Goal: Transaction & Acquisition: Download file/media

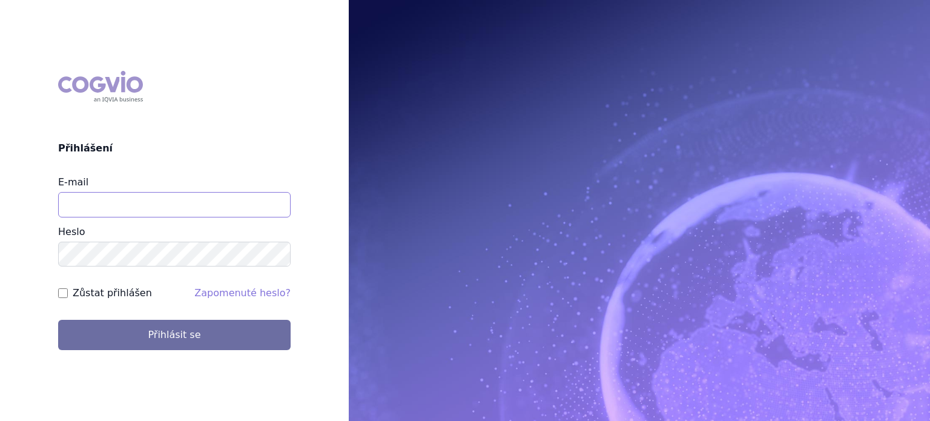
click at [123, 215] on input "E-mail" at bounding box center [174, 204] width 232 height 25
type input "lenka.pribylova@astrazeneca.com"
click at [58, 320] on button "Přihlásit se" at bounding box center [174, 335] width 232 height 30
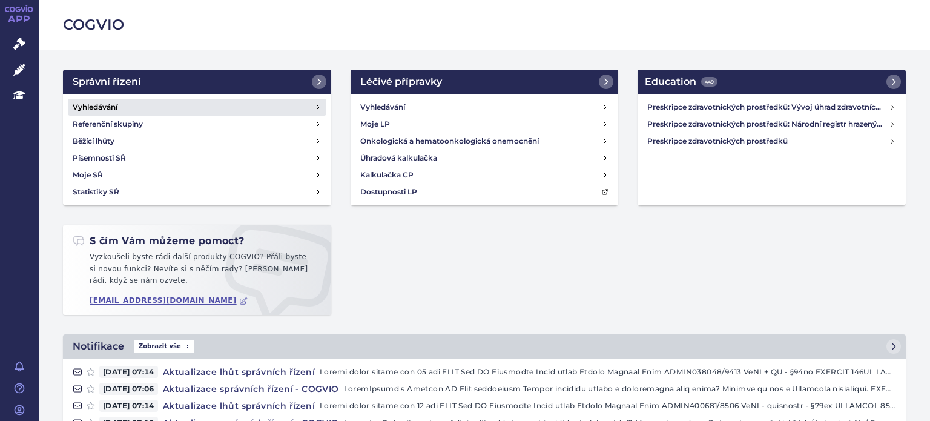
click at [130, 112] on link "Vyhledávání" at bounding box center [197, 107] width 258 height 17
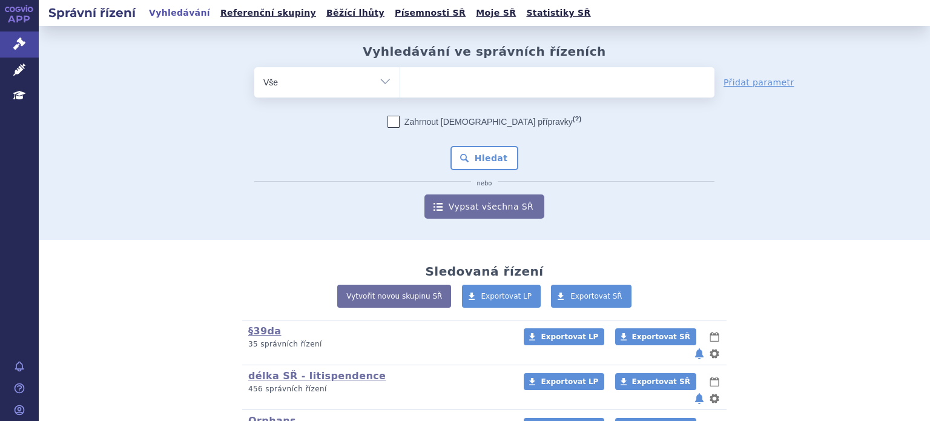
scroll to position [242, 0]
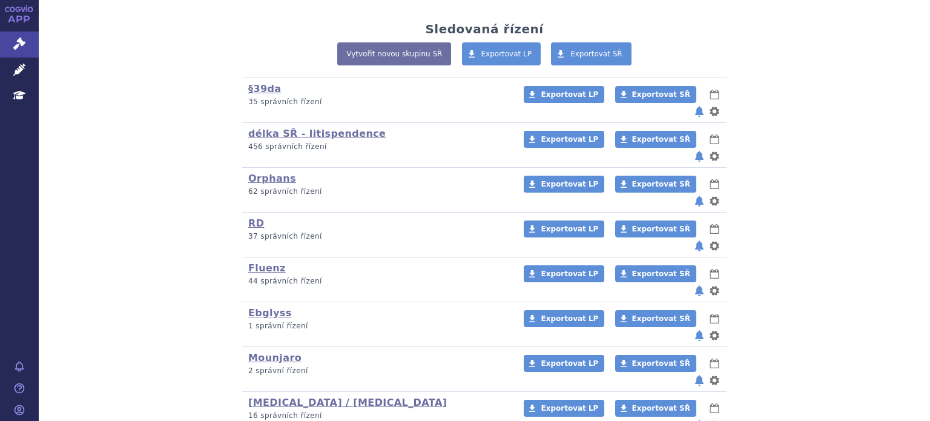
click at [248, 217] on link "RD" at bounding box center [256, 222] width 16 height 11
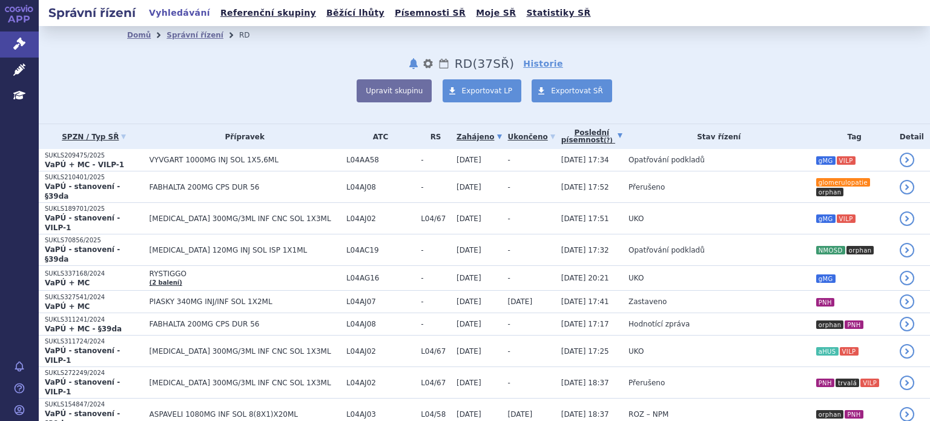
click at [574, 134] on link "Poslední písemnost (?)" at bounding box center [591, 136] width 61 height 25
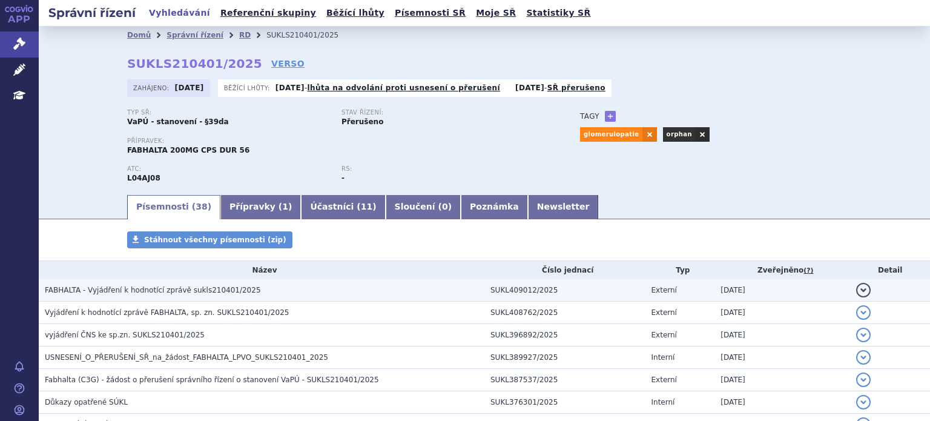
click at [204, 289] on span "FABHALTA - Vyjádření k hodnotící zprávě sukls210401/2025" at bounding box center [153, 290] width 216 height 8
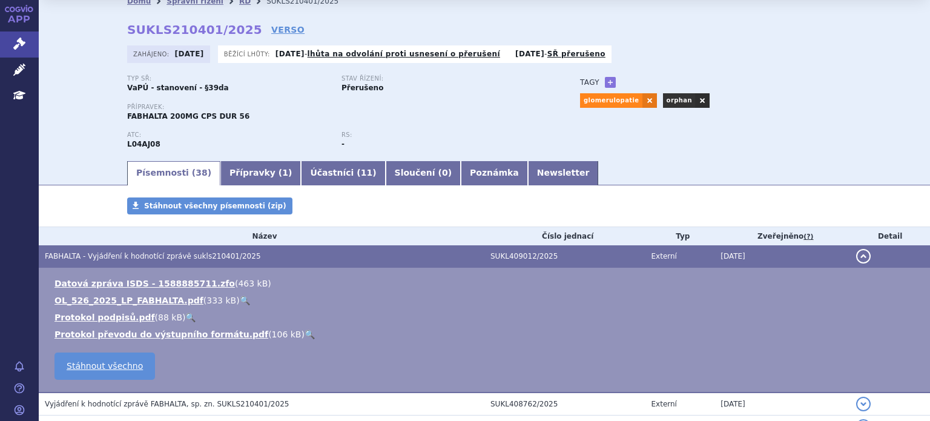
scroll to position [61, 0]
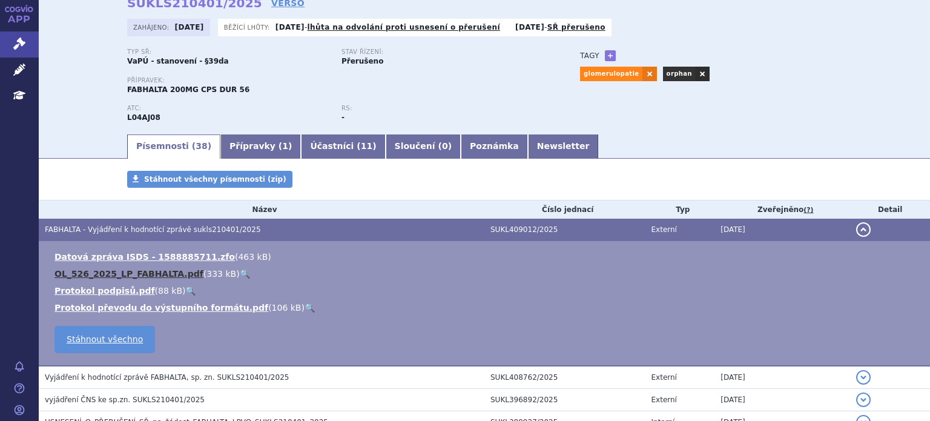
click at [134, 275] on link "OL_526_2025_LP_FABHALTA.pdf" at bounding box center [128, 274] width 149 height 10
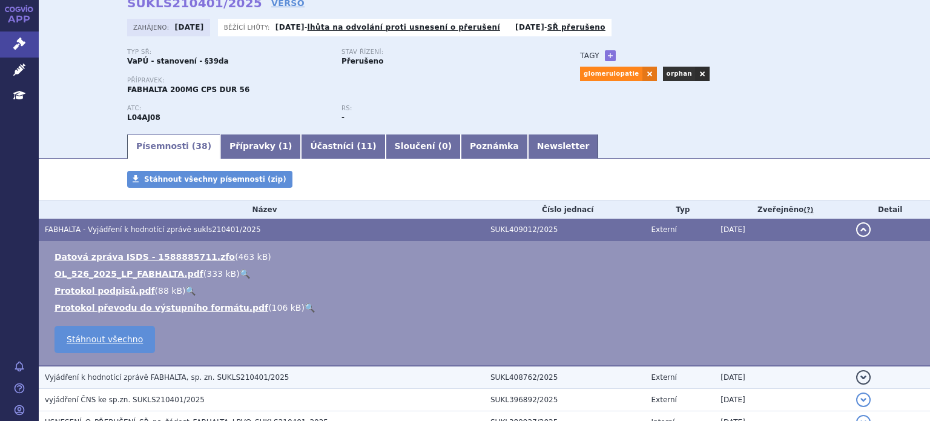
click at [223, 373] on span "Vyjádření k hodnotící zprávě FABHALTA, sp. zn. SUKLS210401/2025" at bounding box center [167, 377] width 244 height 8
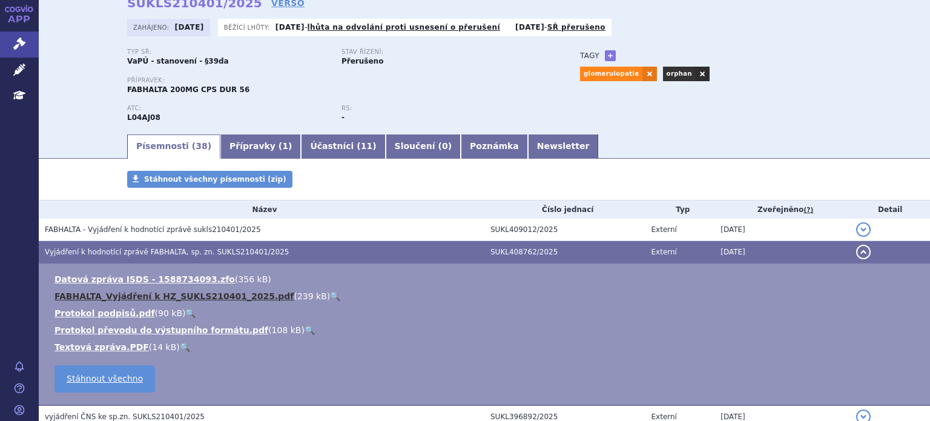
click at [214, 297] on link "FABHALTA_Vyjádření k HZ_SUKLS210401_2025.pdf" at bounding box center [173, 296] width 239 height 10
